Goal: Use online tool/utility: Utilize a website feature to perform a specific function

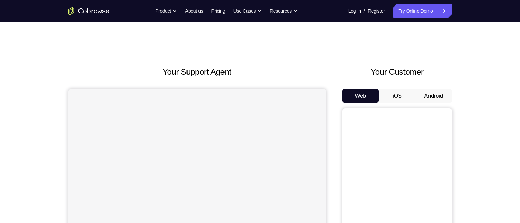
click at [440, 97] on button "Android" at bounding box center [434, 96] width 37 height 14
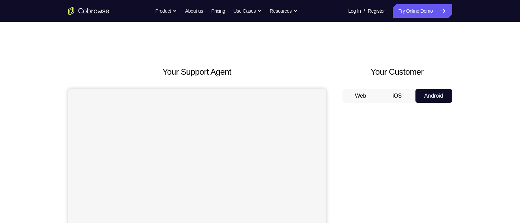
scroll to position [61, 0]
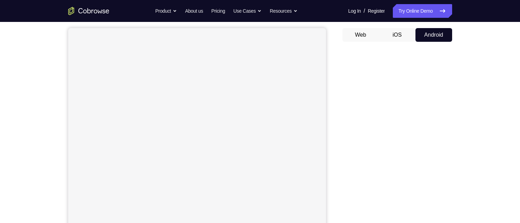
click at [366, 35] on button "Web" at bounding box center [361, 35] width 37 height 14
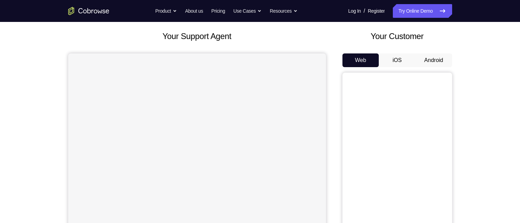
scroll to position [35, 0]
click at [442, 68] on button "Android" at bounding box center [434, 61] width 37 height 14
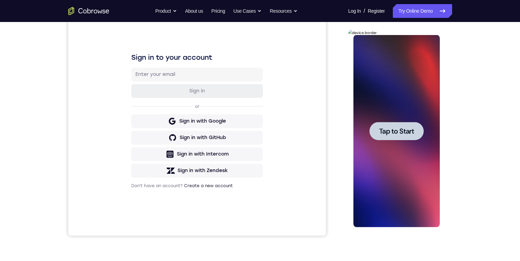
scroll to position [87, 0]
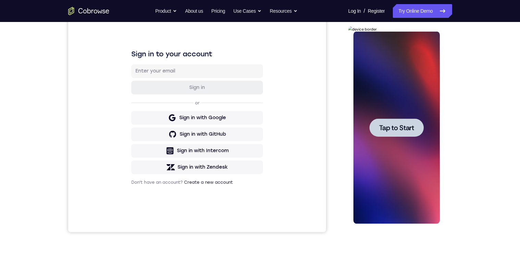
click at [407, 128] on span "Tap to Start" at bounding box center [396, 127] width 35 height 7
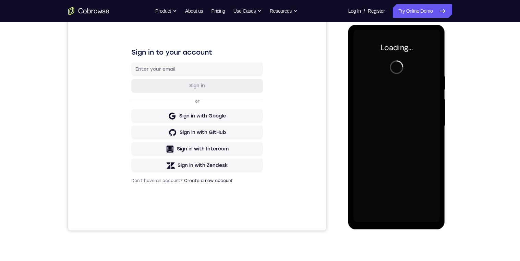
scroll to position [92, 0]
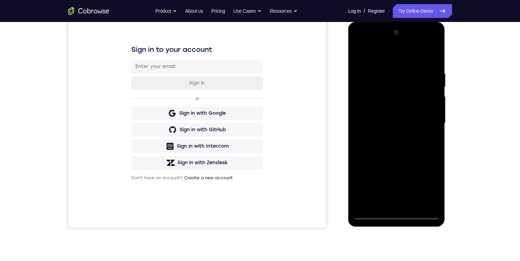
click at [395, 216] on div at bounding box center [397, 123] width 86 height 192
click at [428, 185] on div at bounding box center [397, 123] width 86 height 192
click at [387, 60] on div at bounding box center [397, 123] width 86 height 192
click at [387, 58] on div at bounding box center [397, 123] width 86 height 192
click at [386, 58] on div at bounding box center [397, 123] width 86 height 192
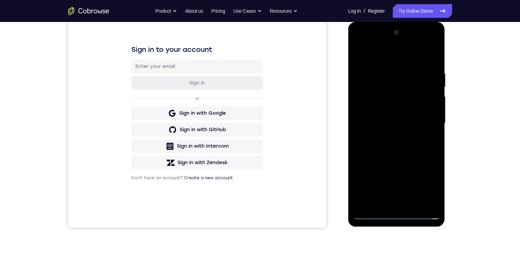
click at [428, 122] on div at bounding box center [397, 123] width 86 height 192
click at [429, 124] on div at bounding box center [397, 123] width 86 height 192
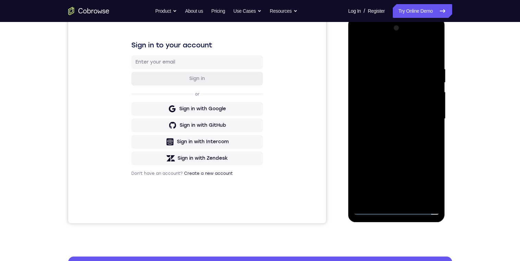
scroll to position [94, 0]
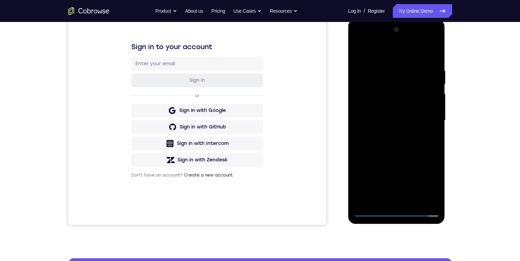
click at [388, 134] on div at bounding box center [397, 120] width 86 height 192
click at [405, 114] on div at bounding box center [397, 120] width 86 height 192
click at [385, 112] on div at bounding box center [397, 120] width 86 height 192
click at [401, 89] on div at bounding box center [397, 120] width 86 height 192
click at [388, 91] on div at bounding box center [397, 120] width 86 height 192
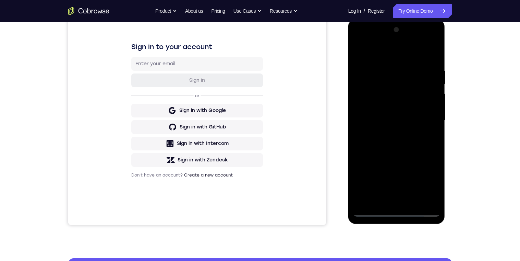
click at [376, 92] on div at bounding box center [397, 120] width 86 height 192
click at [390, 107] on div at bounding box center [397, 120] width 86 height 192
click at [416, 120] on div at bounding box center [397, 120] width 86 height 192
click at [414, 151] on div at bounding box center [397, 120] width 86 height 192
click at [408, 172] on div at bounding box center [397, 120] width 86 height 192
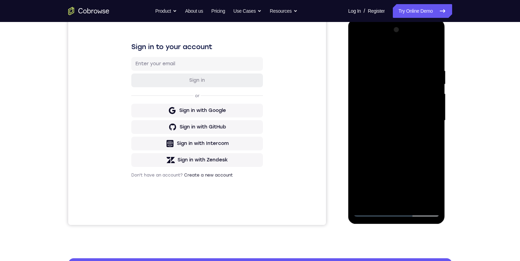
click at [404, 113] on div at bounding box center [397, 120] width 86 height 192
click at [385, 117] on div at bounding box center [397, 120] width 86 height 192
click at [385, 116] on div at bounding box center [397, 120] width 86 height 192
click at [395, 116] on div at bounding box center [397, 120] width 86 height 192
click at [407, 169] on div at bounding box center [397, 120] width 86 height 192
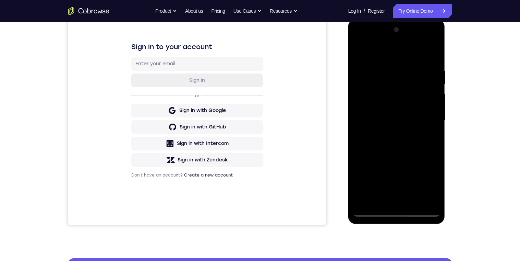
click at [406, 150] on div at bounding box center [397, 120] width 86 height 192
click at [411, 175] on div at bounding box center [397, 120] width 86 height 192
click at [406, 115] on div at bounding box center [397, 120] width 86 height 192
click at [414, 121] on div at bounding box center [397, 120] width 86 height 192
click at [386, 118] on div at bounding box center [397, 120] width 86 height 192
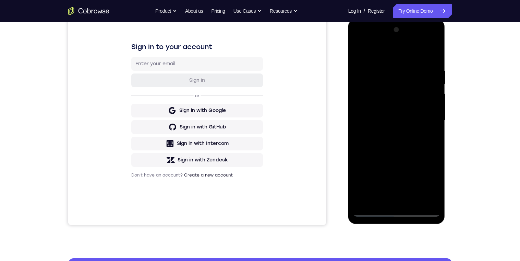
click at [400, 138] on div at bounding box center [397, 120] width 86 height 192
click at [404, 144] on div at bounding box center [397, 120] width 86 height 192
click at [400, 140] on div at bounding box center [397, 120] width 86 height 192
click at [383, 117] on div at bounding box center [397, 120] width 86 height 192
click at [395, 135] on div at bounding box center [397, 120] width 86 height 192
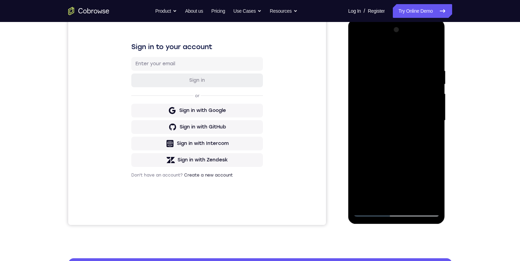
click at [391, 114] on div at bounding box center [397, 120] width 86 height 192
click at [387, 147] on div at bounding box center [397, 120] width 86 height 192
click at [404, 124] on div at bounding box center [397, 120] width 86 height 192
click at [409, 122] on div at bounding box center [397, 120] width 86 height 192
click at [407, 136] on div at bounding box center [397, 120] width 86 height 192
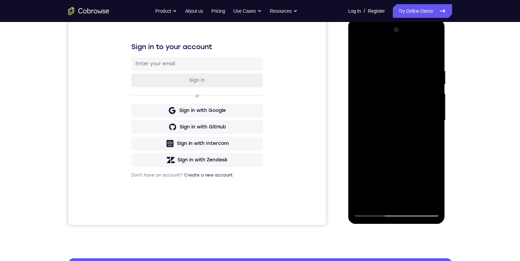
click at [411, 141] on div at bounding box center [397, 120] width 86 height 192
click at [416, 142] on div at bounding box center [397, 120] width 86 height 192
click at [414, 141] on div at bounding box center [397, 120] width 86 height 192
click at [390, 134] on div at bounding box center [397, 120] width 86 height 192
click at [388, 117] on div at bounding box center [397, 120] width 86 height 192
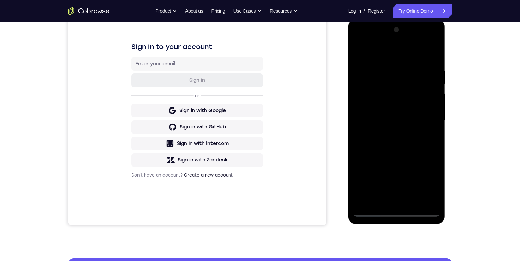
click at [401, 131] on div at bounding box center [397, 120] width 86 height 192
click at [407, 140] on div at bounding box center [397, 120] width 86 height 192
click at [434, 130] on div at bounding box center [397, 120] width 86 height 192
click at [433, 108] on div at bounding box center [397, 120] width 86 height 192
click at [434, 104] on div at bounding box center [397, 120] width 86 height 192
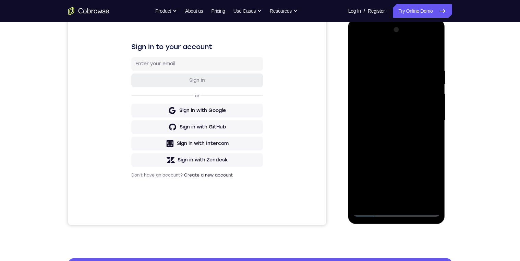
click at [412, 139] on div at bounding box center [397, 120] width 86 height 192
click at [358, 40] on div at bounding box center [397, 120] width 86 height 192
click at [357, 40] on div at bounding box center [397, 120] width 86 height 192
click at [426, 120] on div at bounding box center [397, 120] width 86 height 192
click at [389, 135] on div at bounding box center [397, 120] width 86 height 192
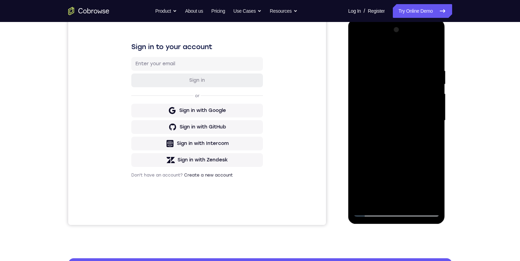
click at [409, 110] on div at bounding box center [397, 120] width 86 height 192
click at [395, 104] on div at bounding box center [397, 120] width 86 height 192
click at [367, 121] on div at bounding box center [397, 120] width 86 height 192
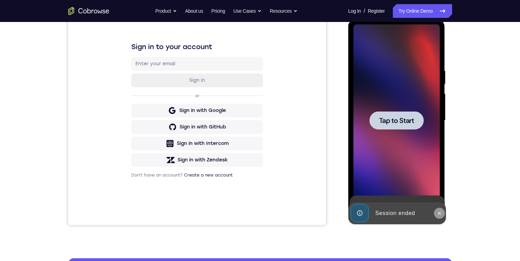
click at [438, 217] on button at bounding box center [439, 212] width 11 height 11
click at [440, 212] on icon at bounding box center [439, 211] width 5 height 5
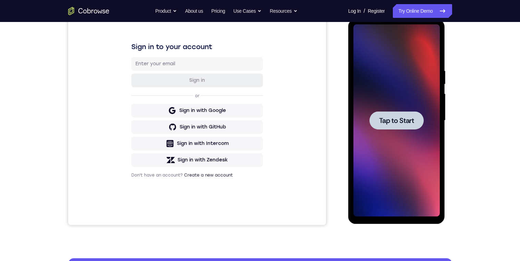
click at [389, 121] on span "Tap to Start" at bounding box center [396, 120] width 35 height 7
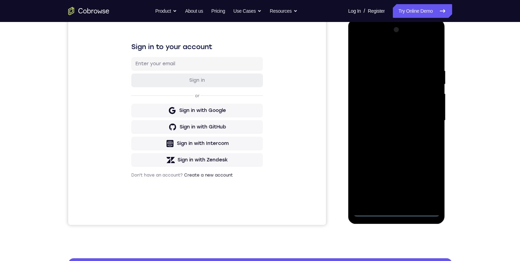
click at [395, 212] on div at bounding box center [397, 120] width 86 height 192
click at [395, 216] on div at bounding box center [397, 120] width 86 height 192
click at [395, 213] on div at bounding box center [397, 120] width 86 height 192
click at [396, 213] on div at bounding box center [397, 120] width 86 height 192
click at [428, 182] on div at bounding box center [397, 120] width 86 height 192
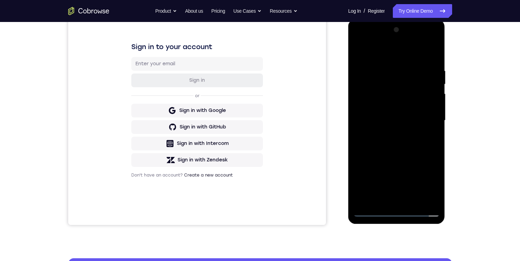
click at [383, 51] on div at bounding box center [397, 120] width 86 height 192
click at [462, 88] on div "Your Support Agent Your Customer Web iOS Android Next Steps We’d be happy to gi…" at bounding box center [260, 154] width 439 height 452
click at [428, 121] on div at bounding box center [397, 120] width 86 height 192
click at [391, 133] on div at bounding box center [397, 120] width 86 height 192
click at [409, 114] on div at bounding box center [397, 120] width 86 height 192
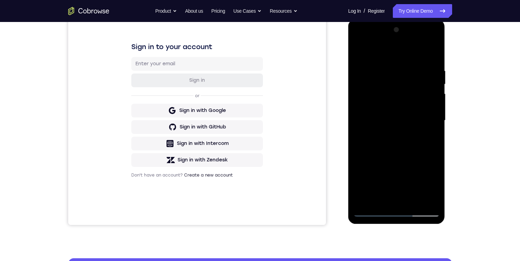
click at [388, 104] on div at bounding box center [397, 120] width 86 height 192
click at [423, 121] on div at bounding box center [397, 120] width 86 height 192
click at [385, 155] on div at bounding box center [397, 120] width 86 height 192
click at [401, 114] on div at bounding box center [397, 120] width 86 height 192
click at [415, 118] on div at bounding box center [397, 120] width 86 height 192
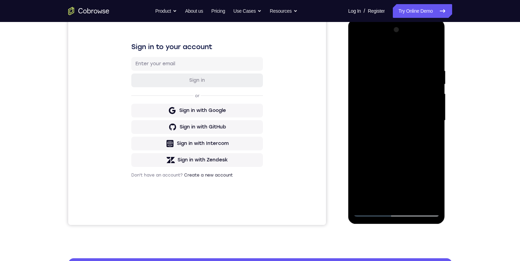
click at [404, 136] on div at bounding box center [397, 120] width 86 height 192
click at [370, 148] on div at bounding box center [397, 120] width 86 height 192
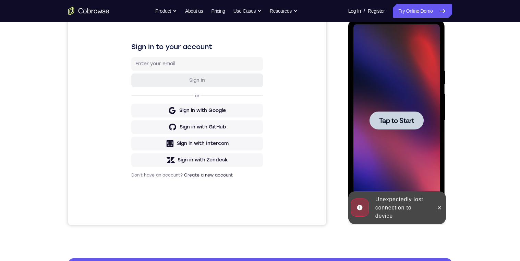
click at [388, 117] on span "Tap to Start" at bounding box center [396, 120] width 35 height 7
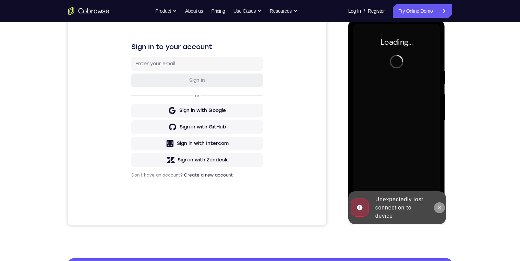
click at [440, 206] on icon at bounding box center [439, 207] width 3 height 3
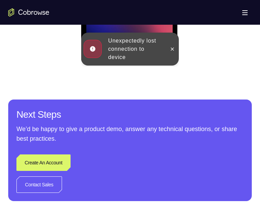
scroll to position [489, 0]
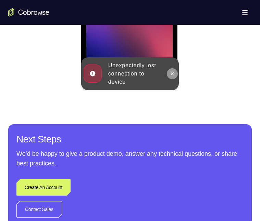
click at [172, 72] on icon at bounding box center [172, 73] width 5 height 5
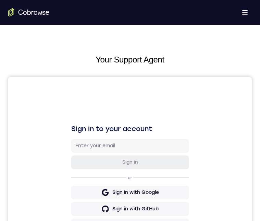
scroll to position [0, 0]
